Goal: Information Seeking & Learning: Learn about a topic

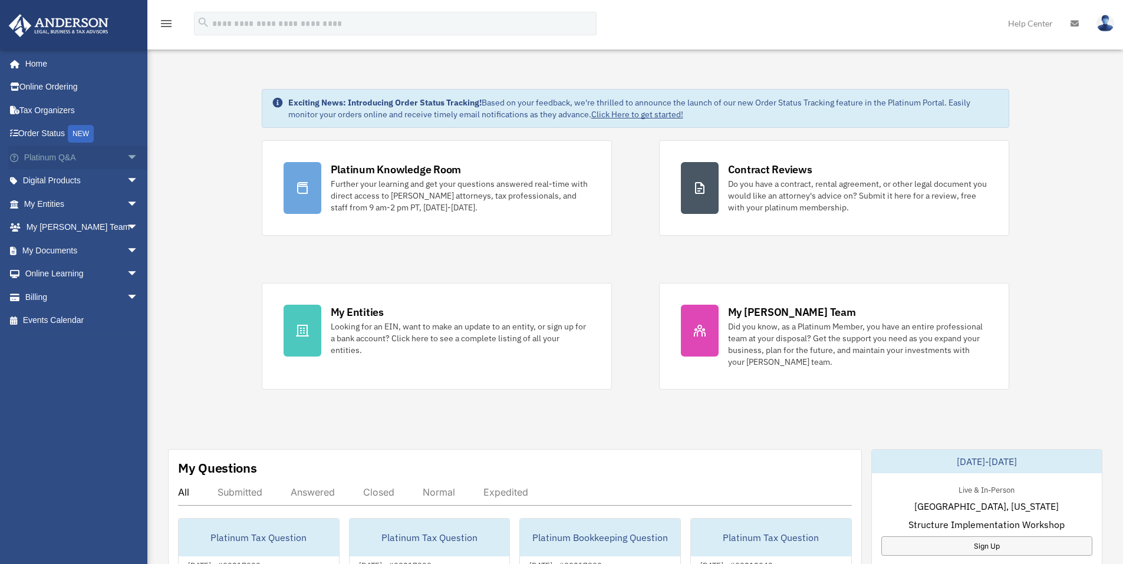
click at [127, 157] on span "arrow_drop_down" at bounding box center [139, 158] width 24 height 24
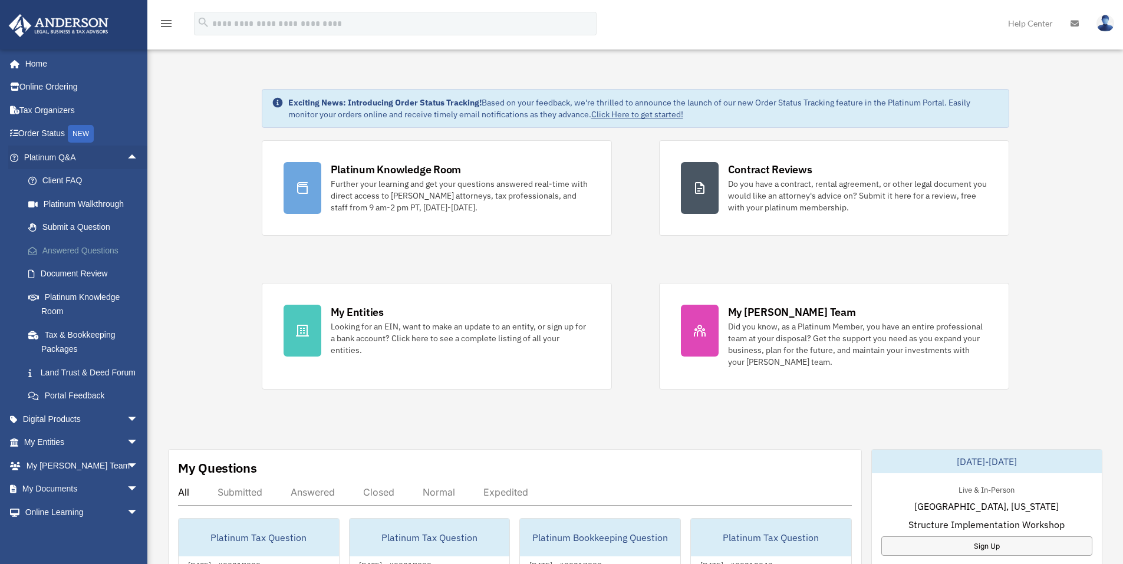
click at [99, 249] on link "Answered Questions" at bounding box center [87, 251] width 140 height 24
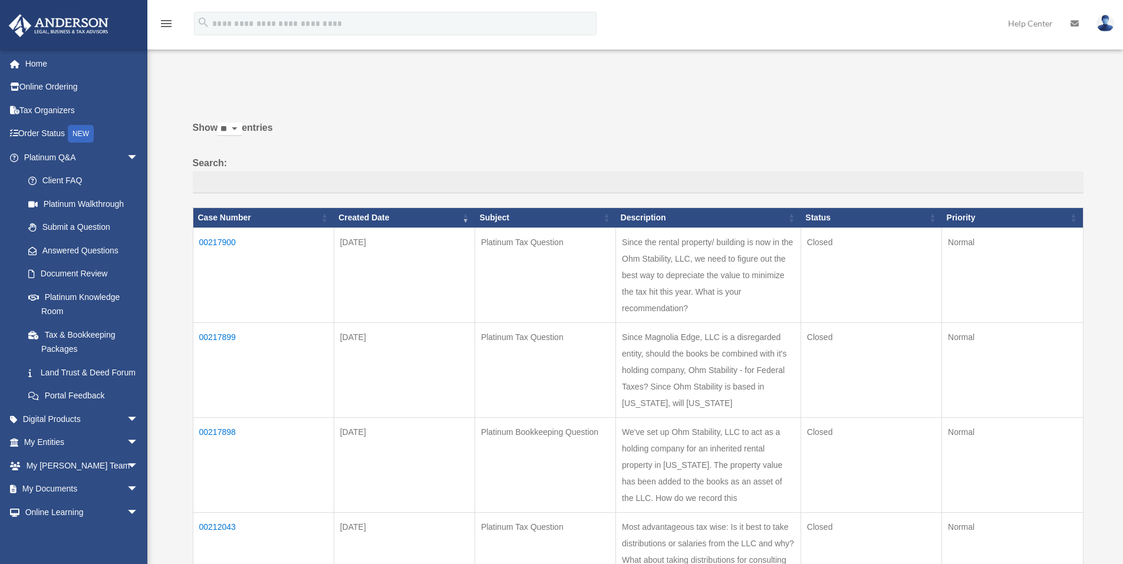
click at [736, 286] on td "Since the rental property/ building is now in the Ohm Stability, LLC, we need t…" at bounding box center [708, 275] width 185 height 95
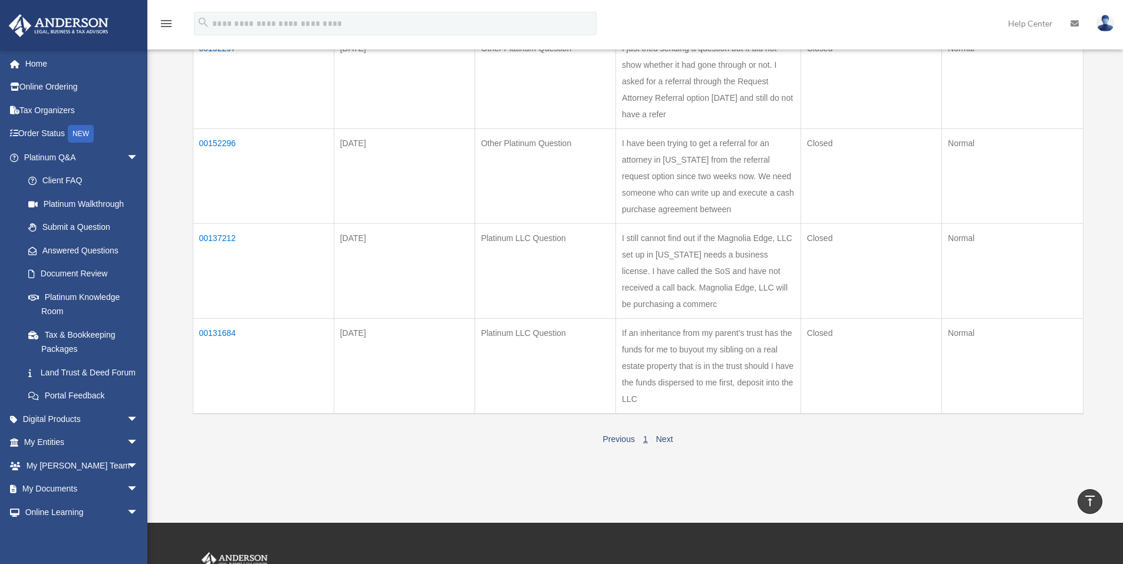
scroll to position [786, 0]
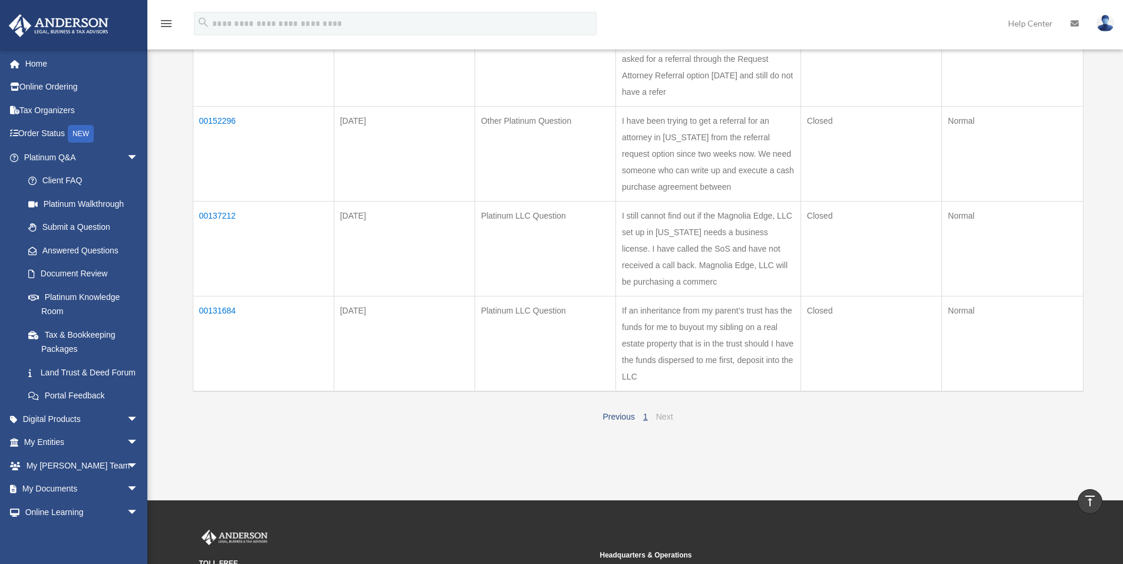
click at [660, 416] on link "Next" at bounding box center [664, 416] width 17 height 9
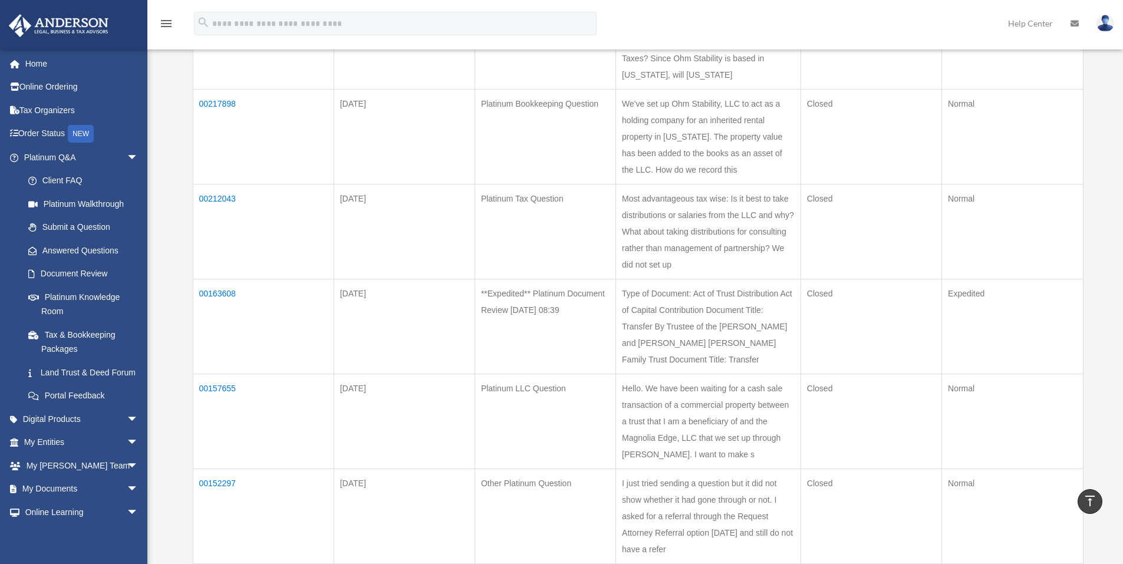
scroll to position [314, 0]
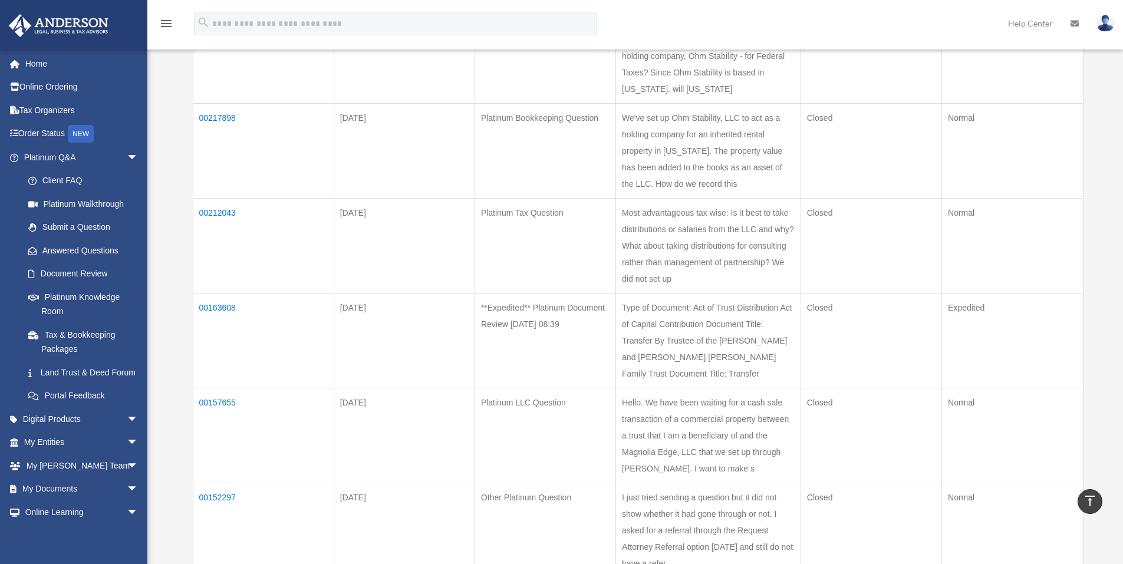
click at [222, 118] on td "00217898" at bounding box center [263, 150] width 141 height 95
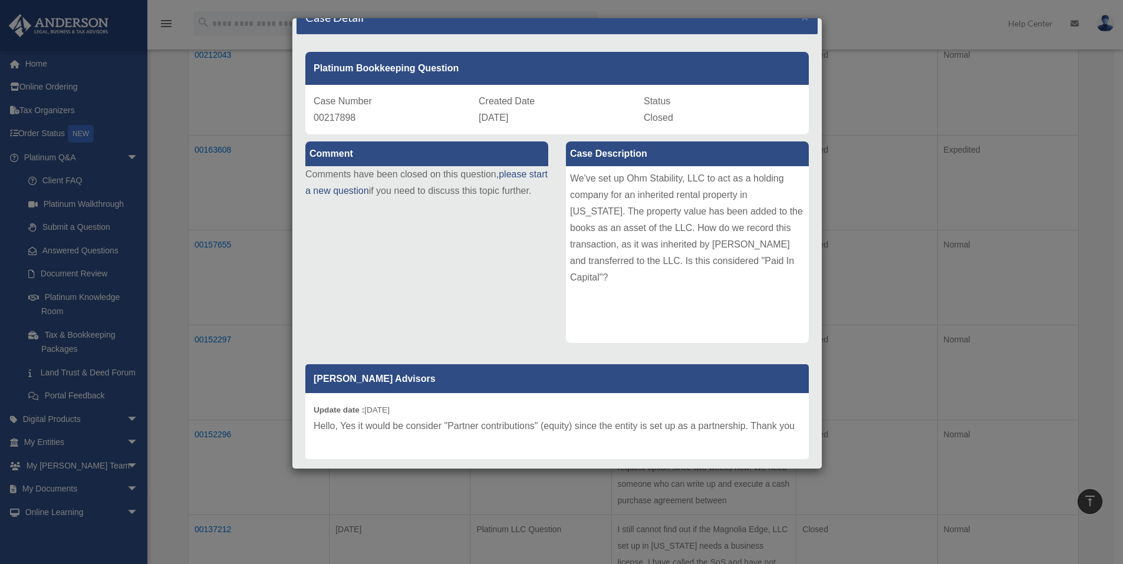
scroll to position [0, 0]
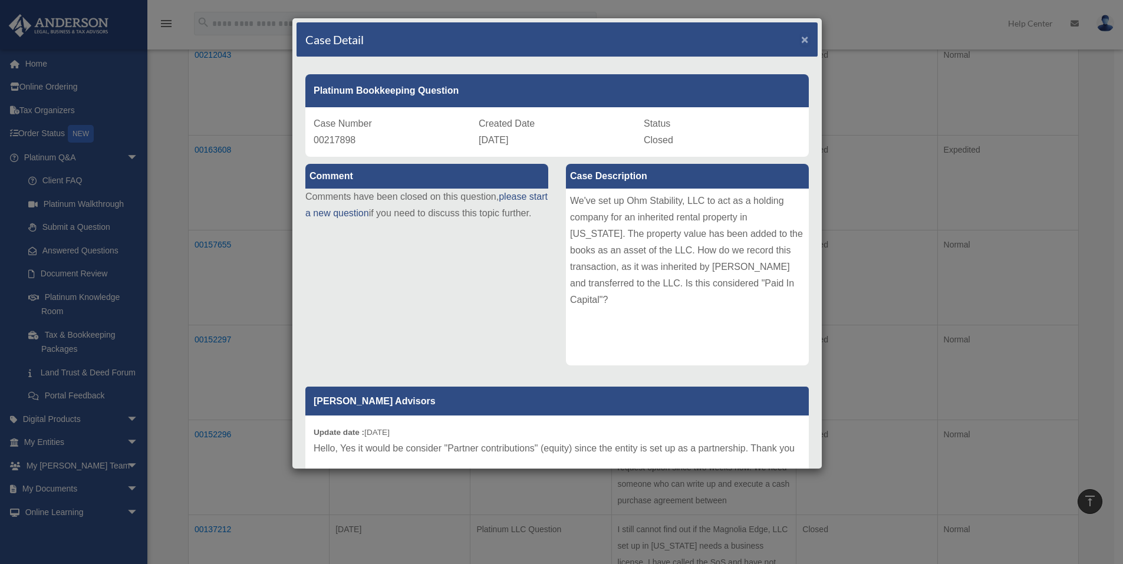
click at [801, 38] on span "×" at bounding box center [805, 39] width 8 height 14
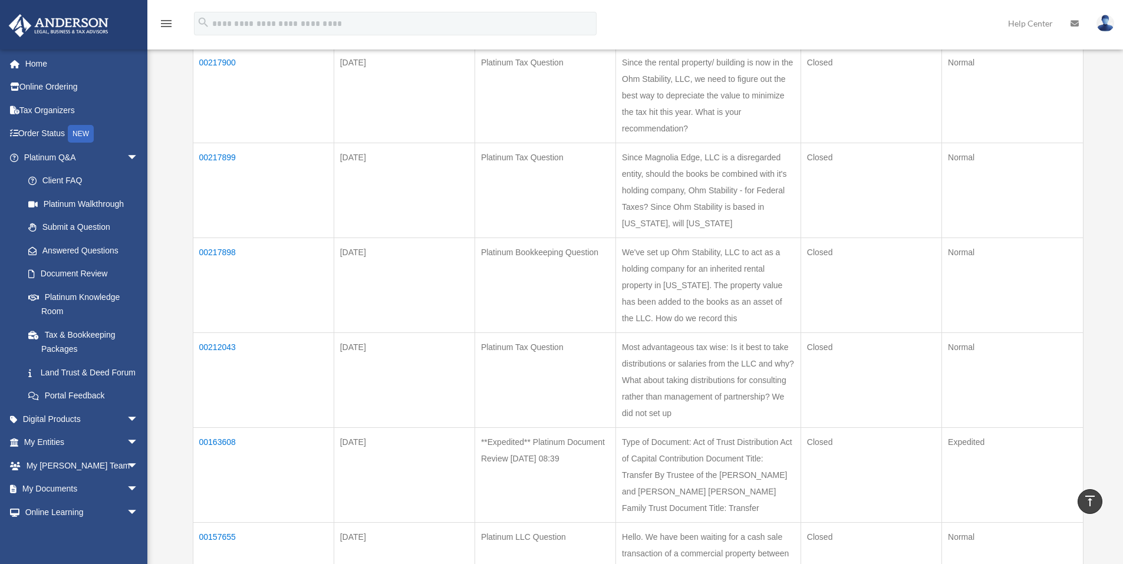
scroll to position [157, 0]
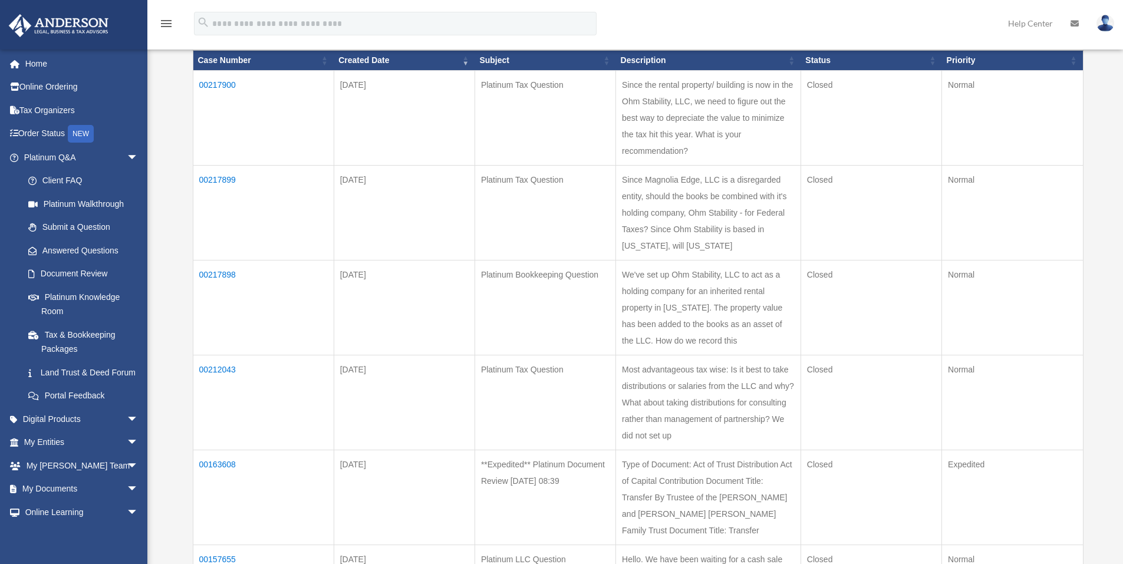
click at [733, 144] on td "Since the rental property/ building is now in the Ohm Stability, LLC, we need t…" at bounding box center [708, 117] width 185 height 95
click at [222, 82] on td "00217900" at bounding box center [263, 117] width 141 height 95
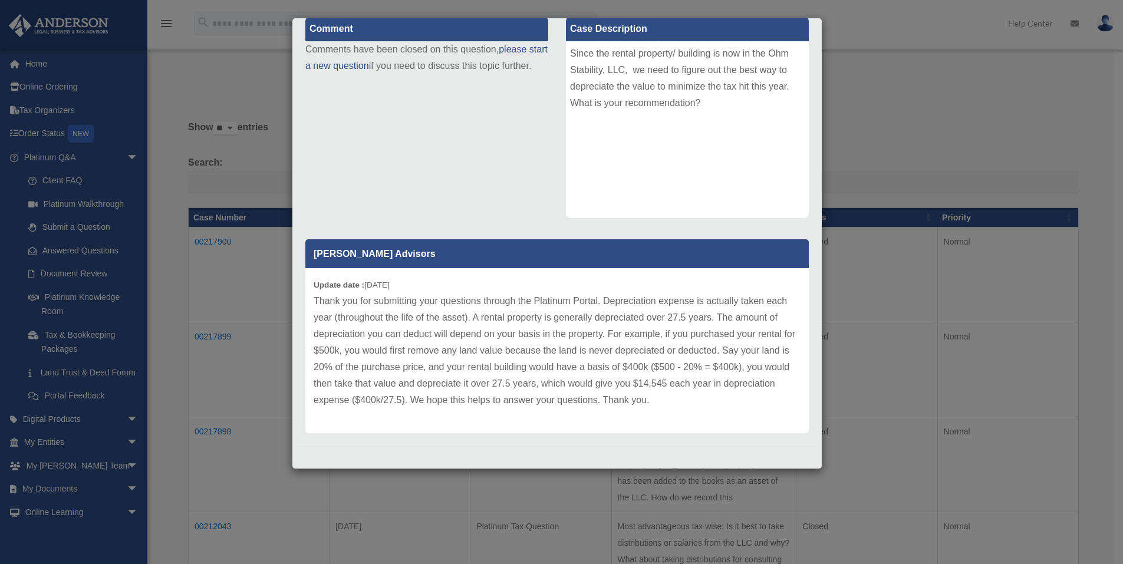
scroll to position [147, 0]
click at [588, 351] on p "Thank you for submitting your questions through the Platinum Portal. Depreciati…" at bounding box center [557, 351] width 487 height 116
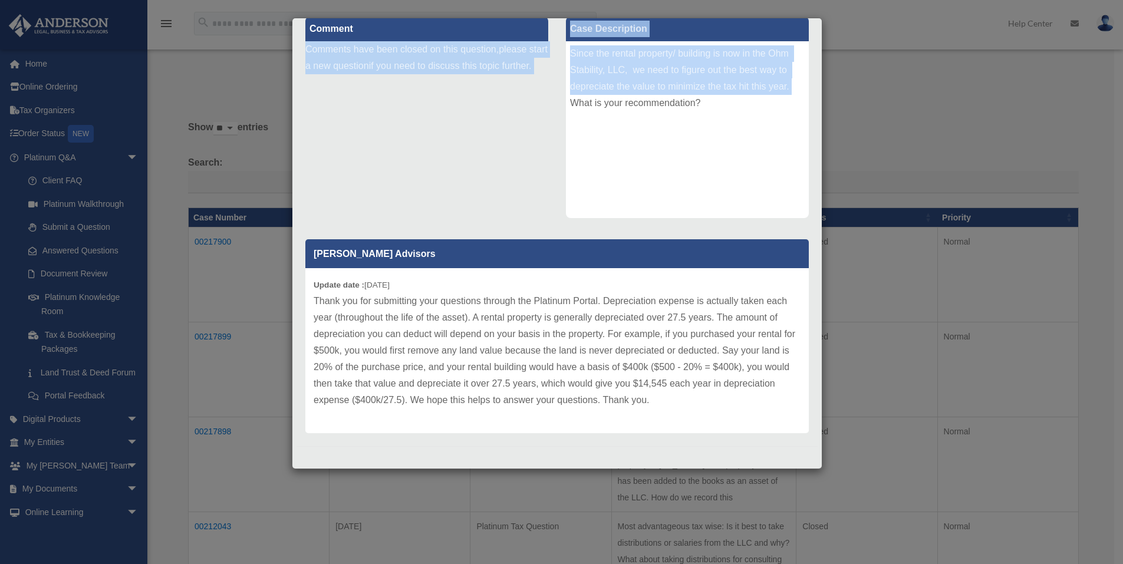
drag, startPoint x: 549, startPoint y: 37, endPoint x: 556, endPoint y: 105, distance: 68.8
click at [556, 105] on div "Comment Comments have been closed on this question, please start a new question…" at bounding box center [556, 223] width 521 height 428
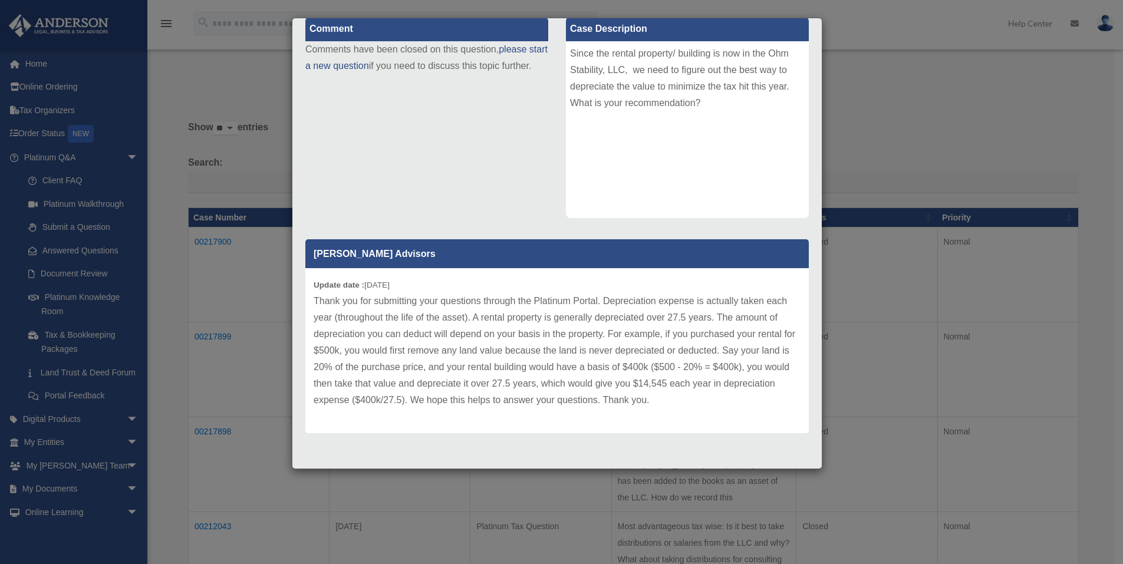
click at [539, 123] on div "Comment Comments have been closed on this question, please start a new question…" at bounding box center [556, 223] width 521 height 428
click at [233, 286] on div "Case Detail × Platinum Tax Question Case Number 00217900 Created Date May 30, 2…" at bounding box center [561, 282] width 1123 height 564
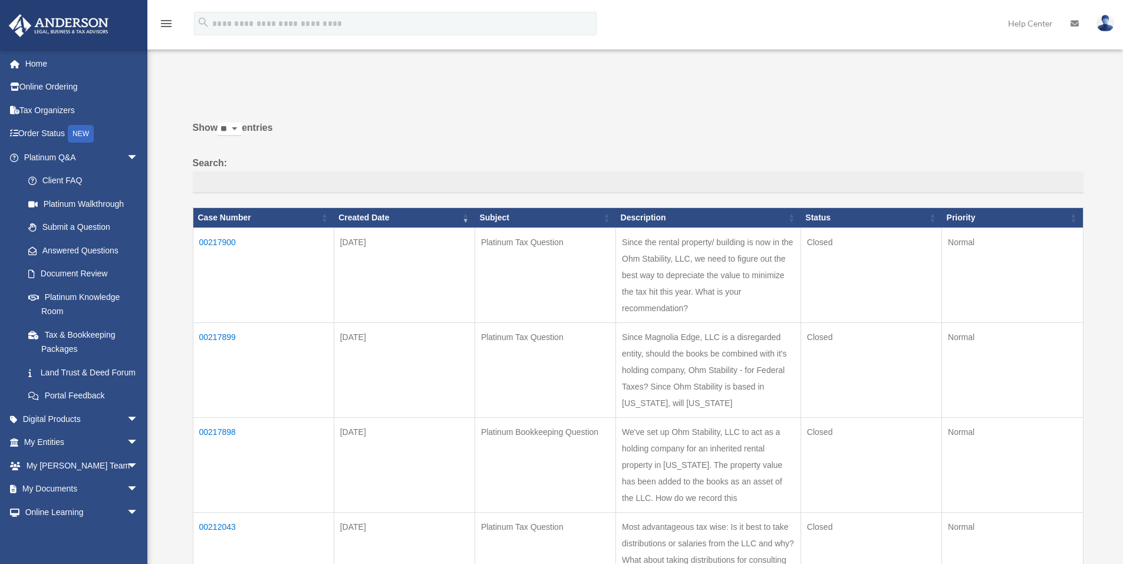
click at [214, 241] on td "00217900" at bounding box center [263, 275] width 141 height 95
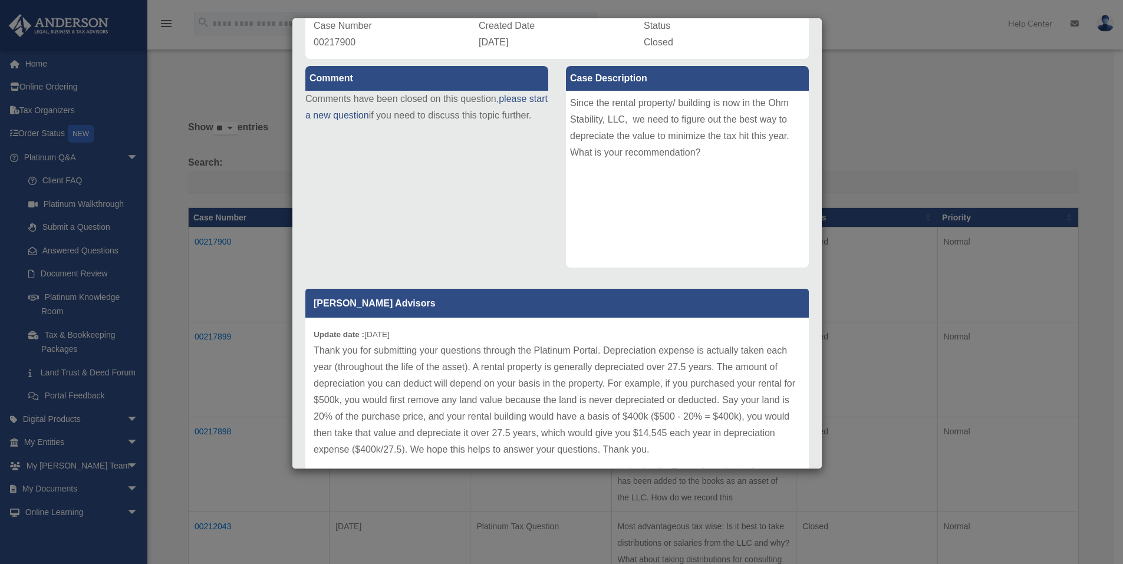
scroll to position [98, 0]
drag, startPoint x: 511, startPoint y: 217, endPoint x: 807, endPoint y: 191, distance: 297.6
click at [807, 191] on div "Case Description Since the rental property/ building is now in the Ohm Stabilit…" at bounding box center [687, 167] width 261 height 217
click at [937, 119] on div "Case Detail × Platinum Tax Question Case Number 00217900 Created Date May 30, 2…" at bounding box center [561, 282] width 1123 height 564
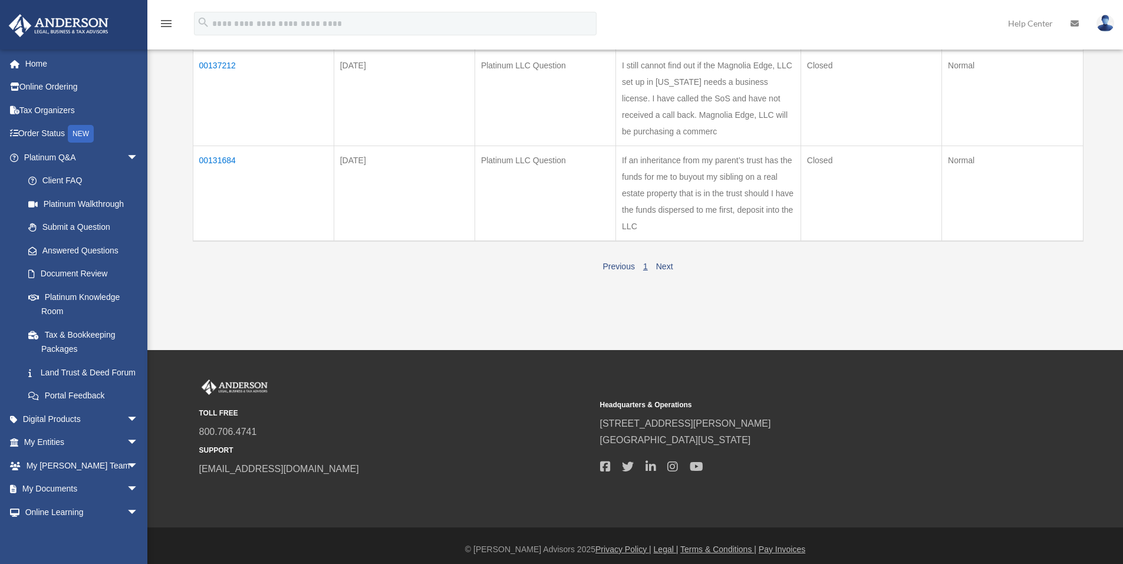
scroll to position [942, 0]
